Goal: Check status: Check status

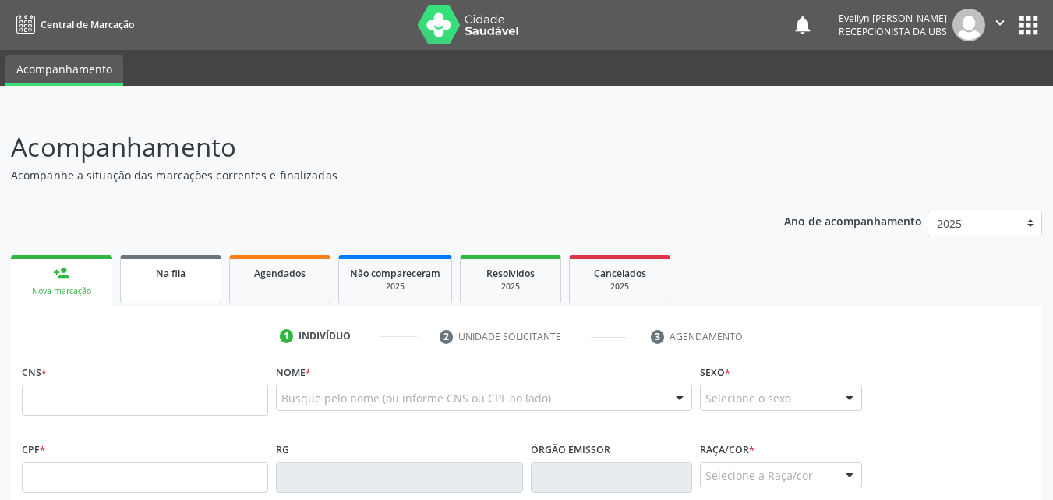
click at [201, 285] on link "Na fila" at bounding box center [170, 279] width 101 height 48
click at [283, 284] on link "Agendados" at bounding box center [279, 279] width 101 height 48
click at [170, 287] on link "Na fila" at bounding box center [170, 279] width 101 height 48
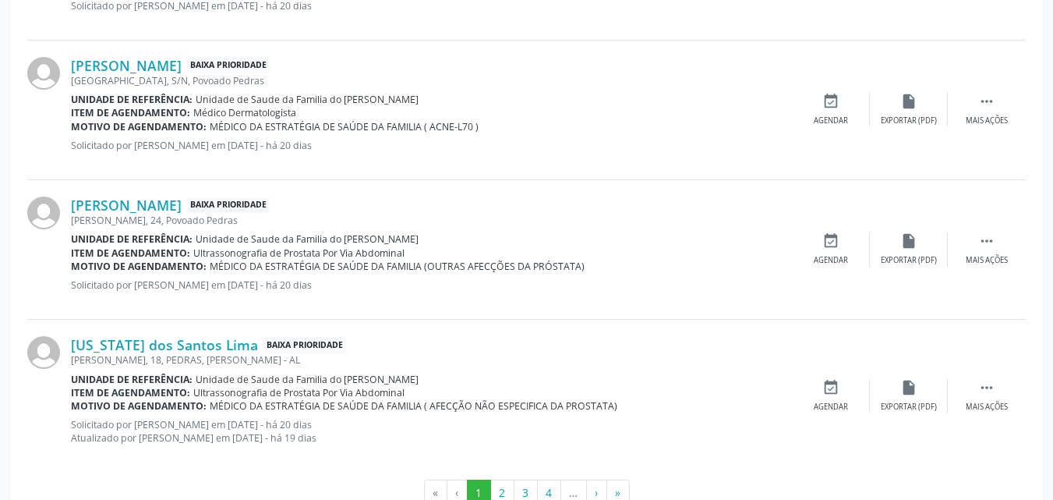
scroll to position [2214, 0]
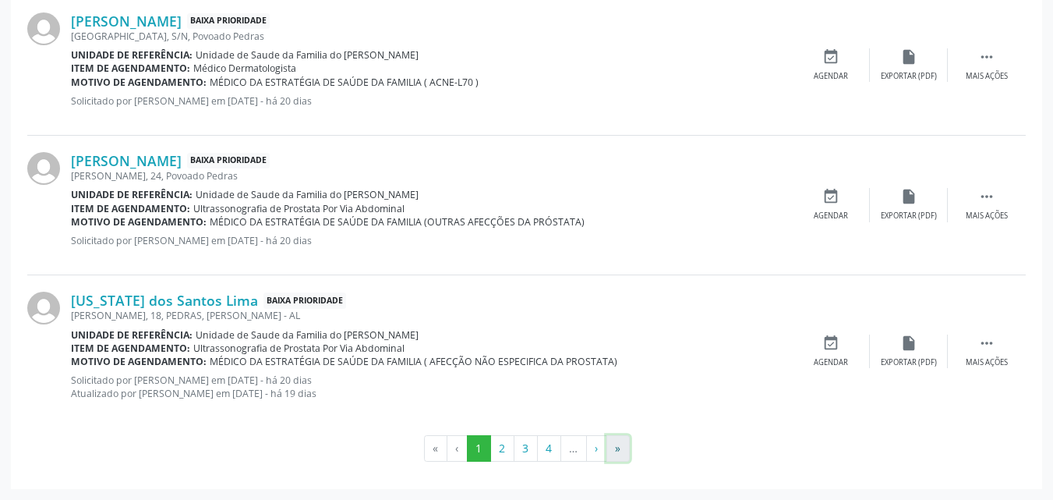
click at [620, 449] on button "»" at bounding box center [617, 448] width 23 height 27
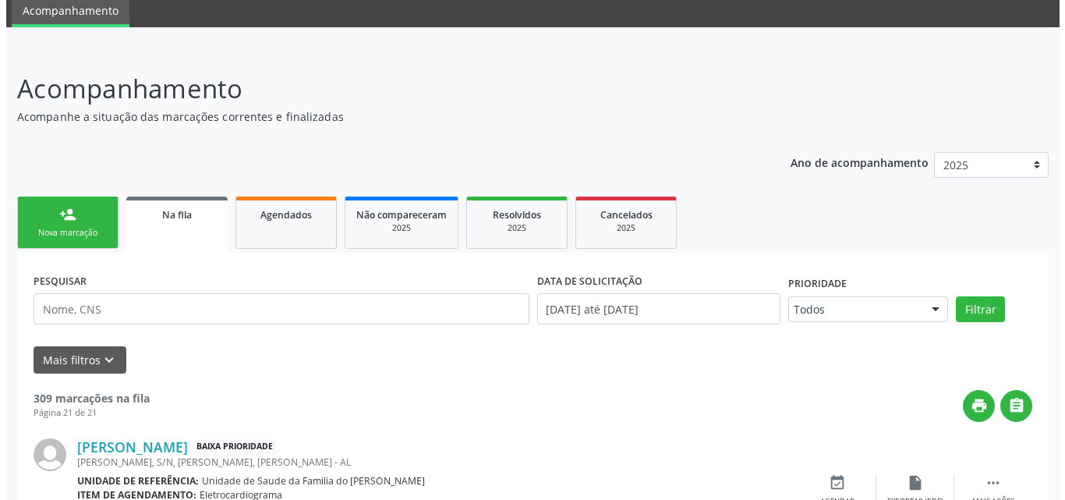
scroll to position [1309, 0]
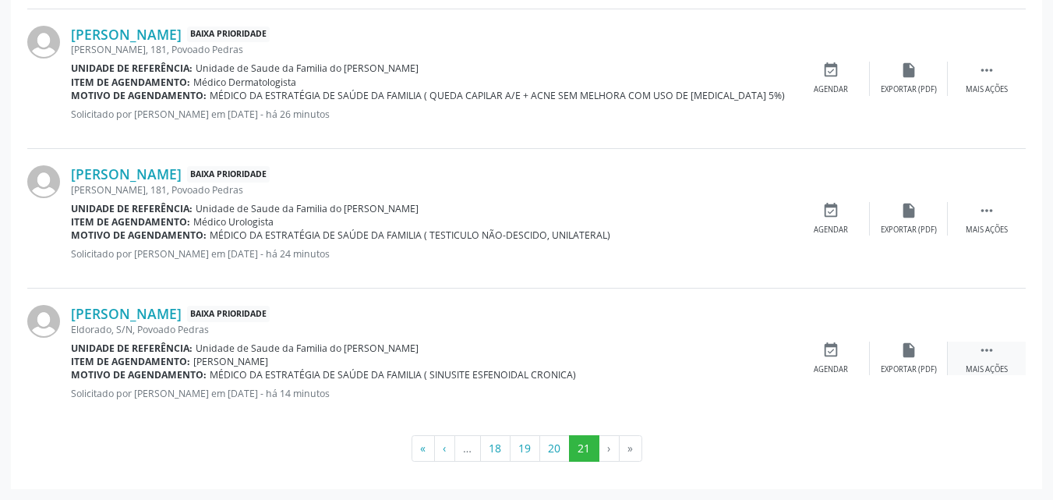
click at [991, 358] on icon "" at bounding box center [986, 349] width 17 height 17
click at [816, 358] on div "cancel Cancelar" at bounding box center [831, 358] width 78 height 34
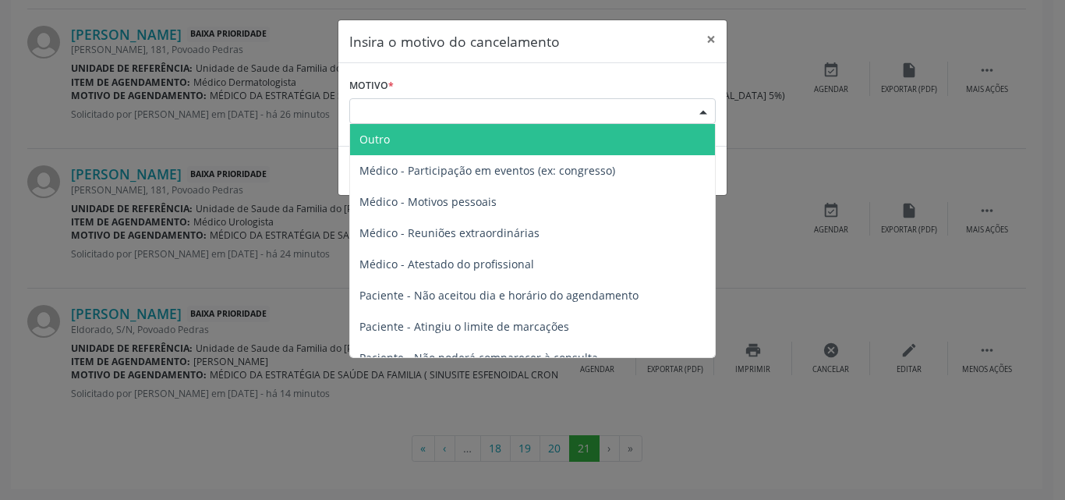
click at [607, 108] on div "Escolha o motivo" at bounding box center [532, 111] width 366 height 27
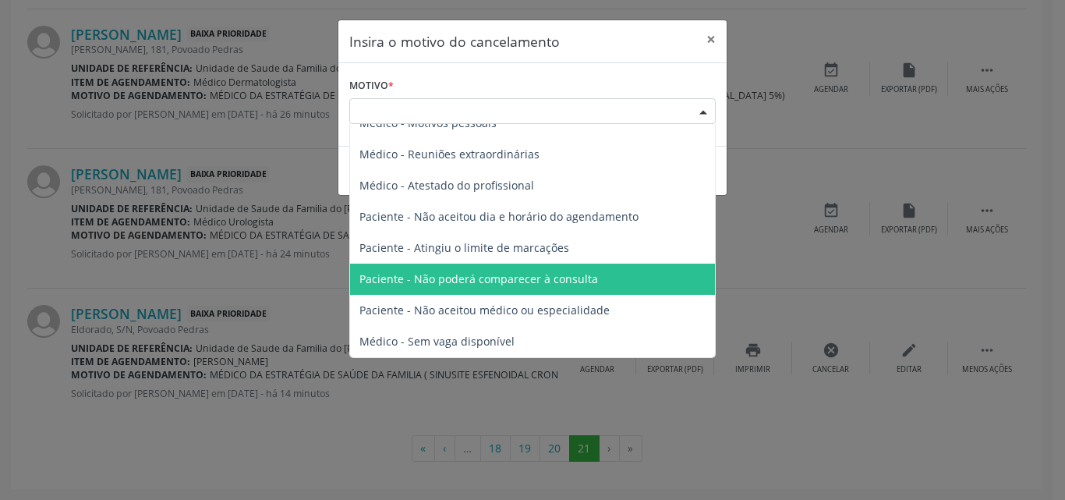
scroll to position [0, 0]
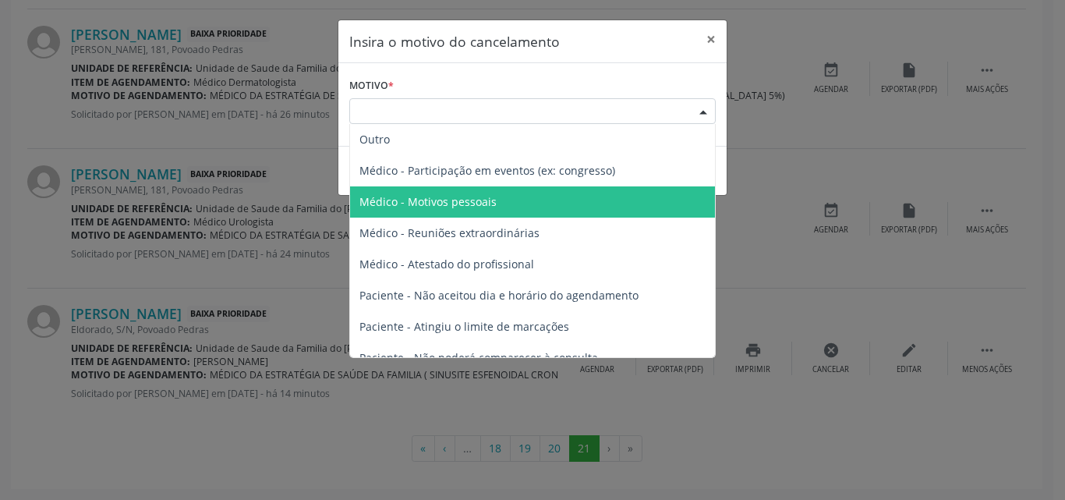
click at [599, 203] on span "Médico - Motivos pessoais" at bounding box center [532, 201] width 365 height 31
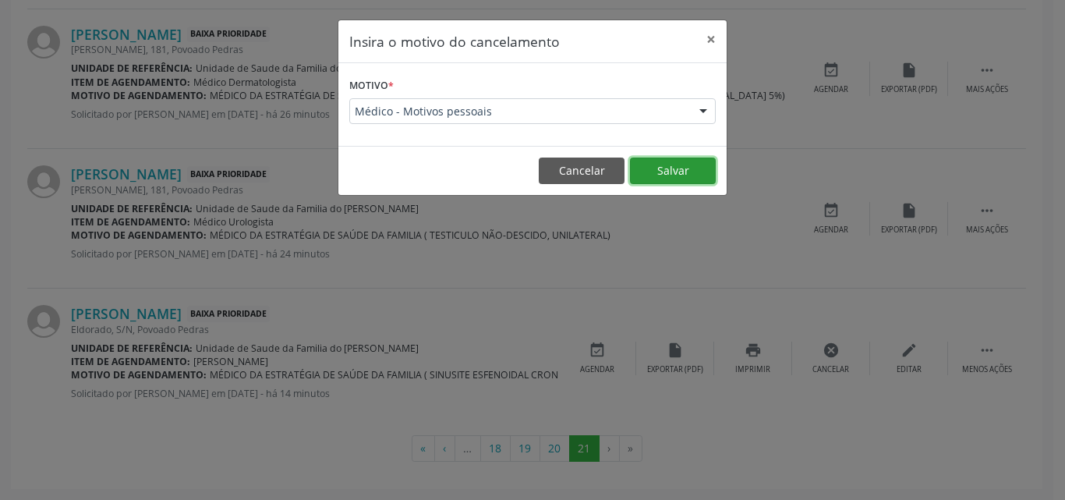
click at [666, 169] on button "Salvar" at bounding box center [673, 170] width 86 height 27
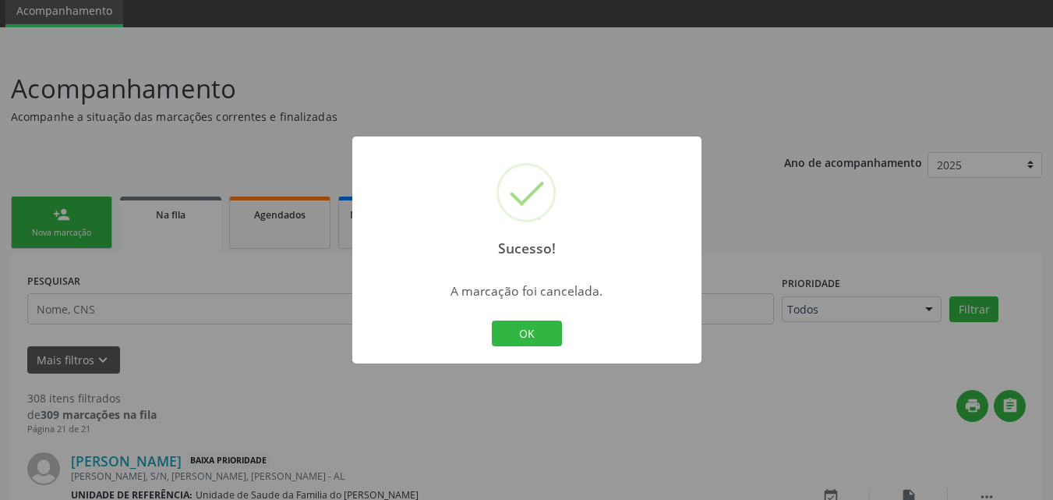
scroll to position [1183, 0]
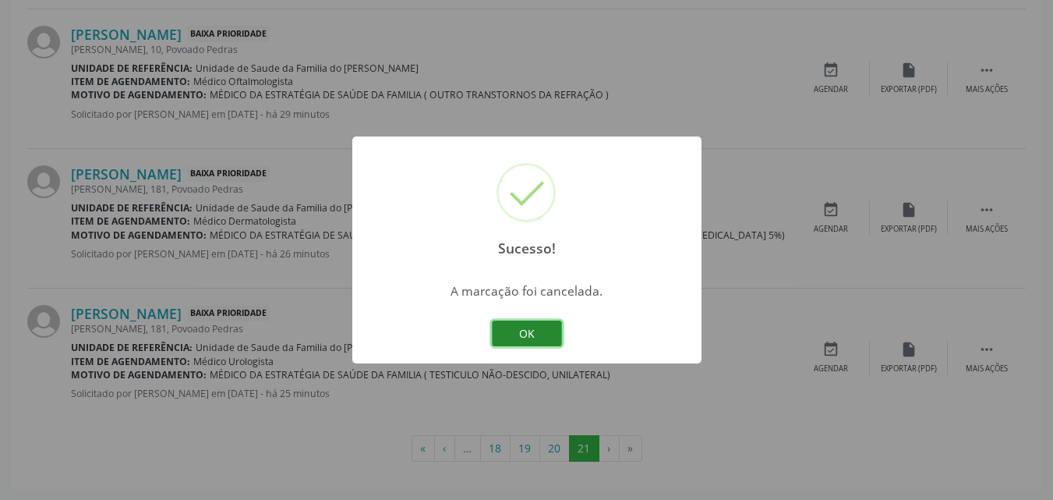
click at [514, 334] on button "OK" at bounding box center [527, 333] width 70 height 27
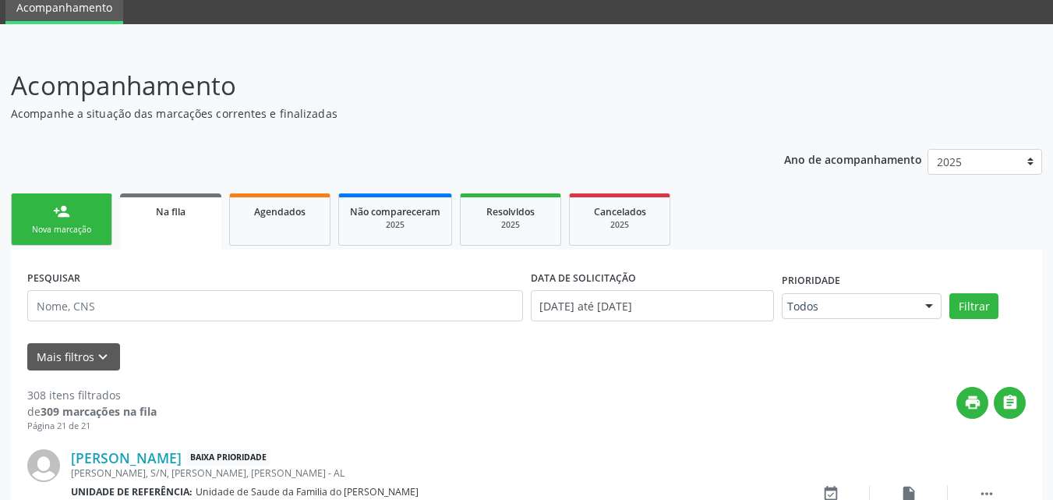
scroll to position [0, 0]
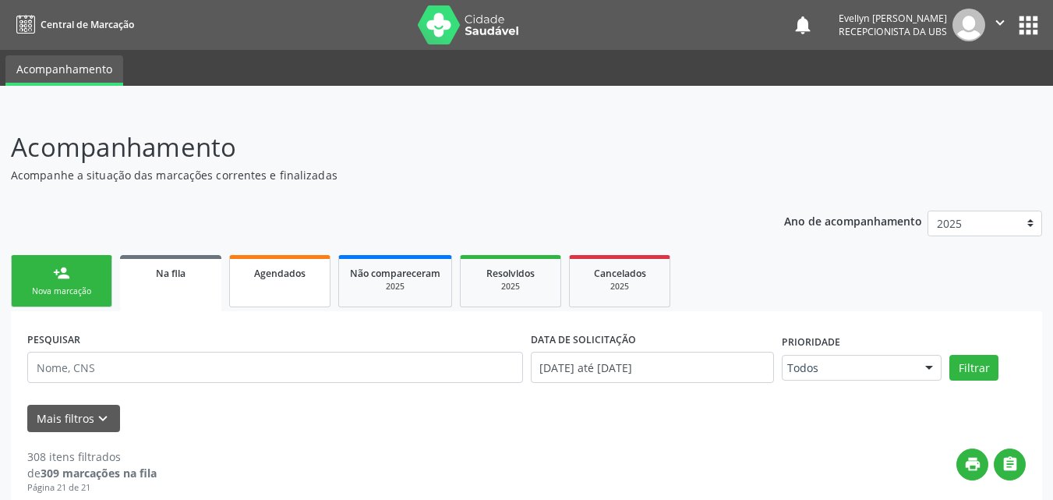
click at [303, 279] on span "Agendados" at bounding box center [279, 273] width 51 height 13
select select "7"
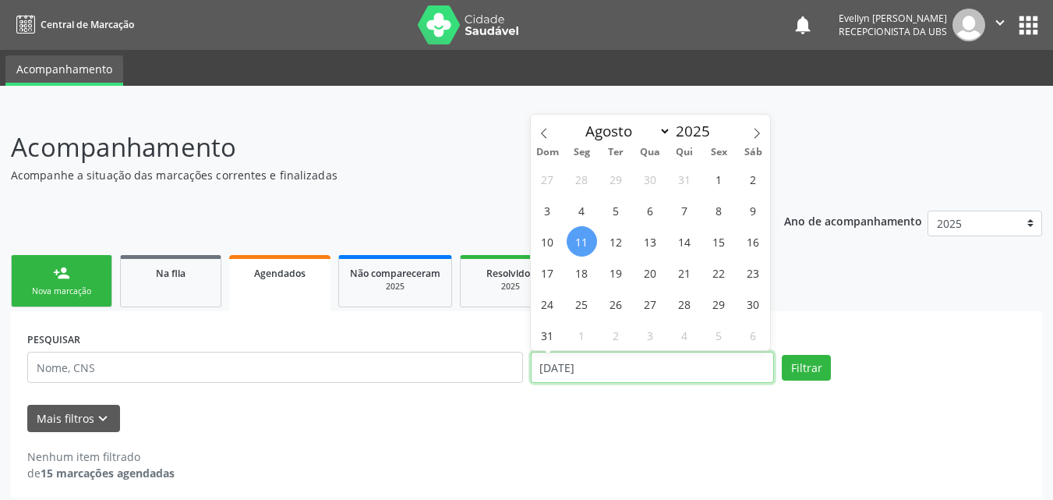
click at [613, 369] on input "[DATE]" at bounding box center [653, 367] width 244 height 31
click at [627, 215] on span "5" at bounding box center [616, 210] width 30 height 30
type input "[DATE]"
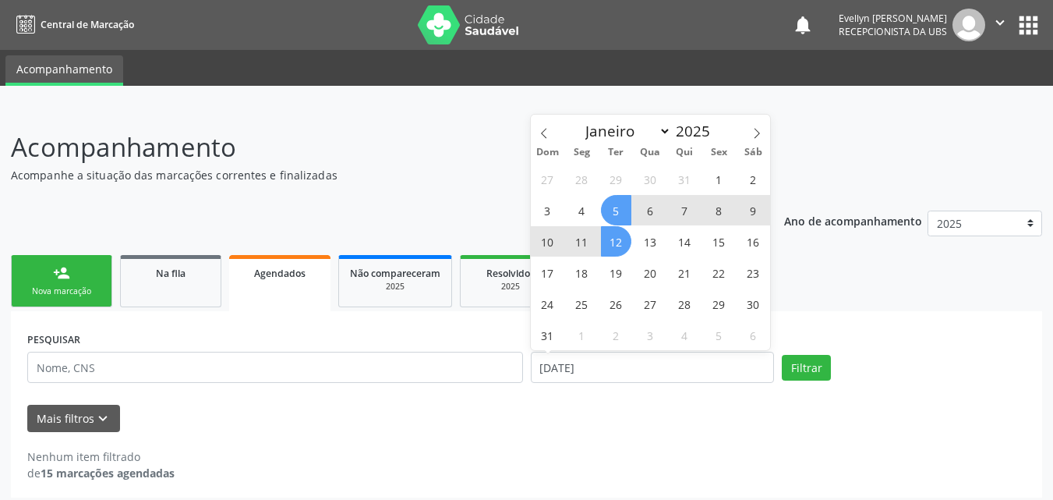
click at [617, 241] on span "12" at bounding box center [616, 241] width 30 height 30
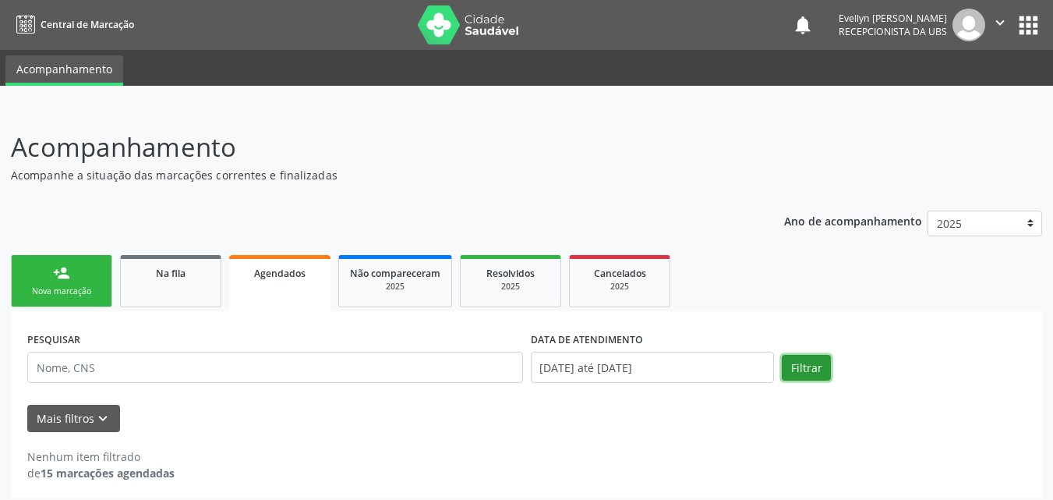
click at [786, 366] on button "Filtrar" at bounding box center [806, 368] width 49 height 27
